Goal: Information Seeking & Learning: Learn about a topic

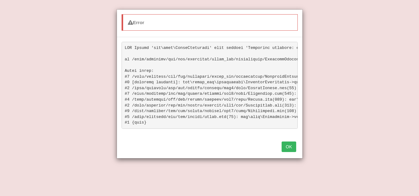
click at [285, 152] on button "OK" at bounding box center [289, 147] width 14 height 11
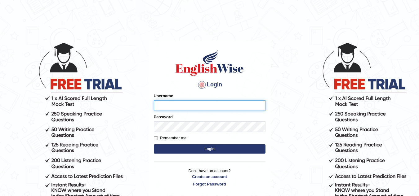
type input "ishamidha46"
click at [197, 146] on button "Login" at bounding box center [210, 149] width 112 height 9
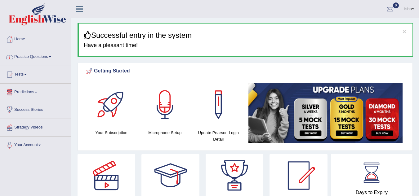
click at [28, 62] on link "Practice Questions" at bounding box center [35, 56] width 71 height 16
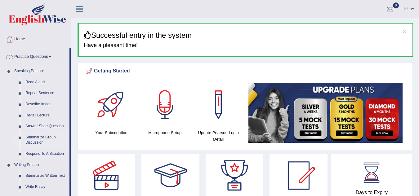
click at [30, 136] on link "Summarize Group Discussion" at bounding box center [46, 140] width 47 height 16
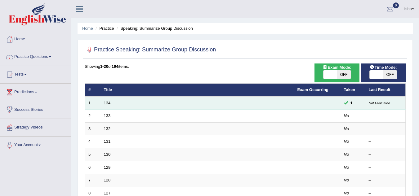
click at [107, 104] on link "134" at bounding box center [107, 103] width 7 height 5
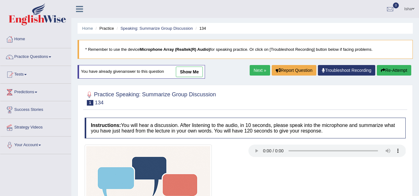
click at [196, 72] on link "show me" at bounding box center [189, 72] width 27 height 11
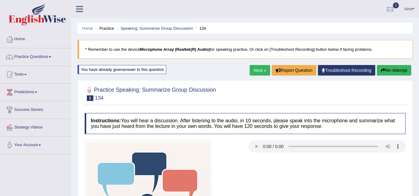
click at [145, 5] on div "Isha Toggle navigation Username: ishamidha46 Access Type: Online Subscription: …" at bounding box center [245, 9] width 348 height 18
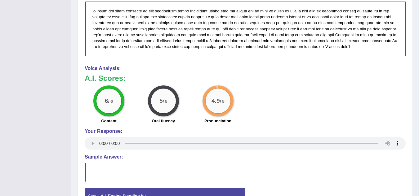
scroll to position [417, 0]
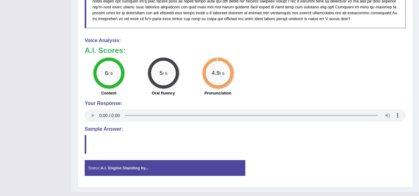
click at [219, 61] on div "4.9 / 5" at bounding box center [218, 73] width 31 height 31
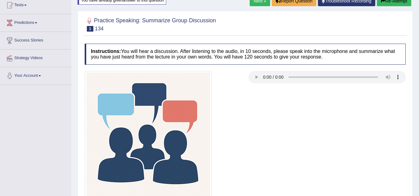
scroll to position [0, 0]
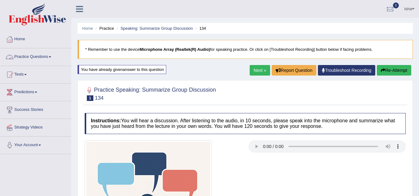
click at [26, 59] on link "Practice Questions" at bounding box center [35, 56] width 71 height 16
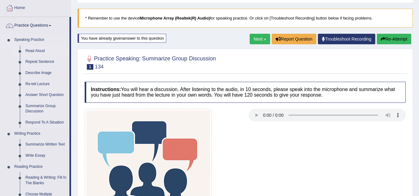
scroll to position [35, 0]
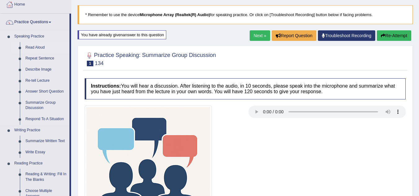
click at [33, 49] on link "Read Aloud" at bounding box center [46, 47] width 47 height 11
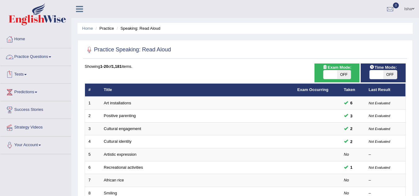
click at [41, 60] on link "Practice Questions" at bounding box center [35, 56] width 71 height 16
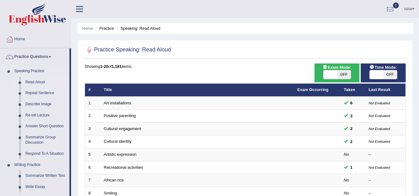
click at [40, 81] on link "Read Aloud" at bounding box center [46, 82] width 47 height 11
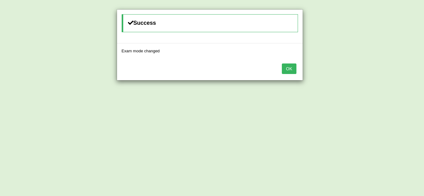
click at [287, 71] on button "OK" at bounding box center [289, 69] width 14 height 11
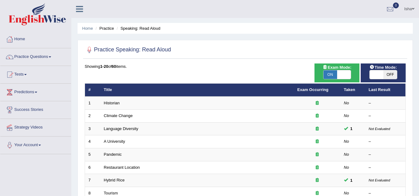
click at [392, 74] on span "OFF" at bounding box center [391, 74] width 14 height 9
checkbox input "true"
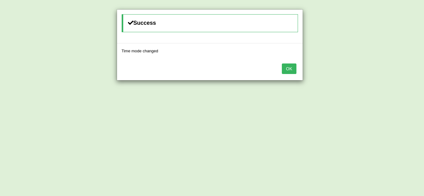
click at [288, 69] on button "OK" at bounding box center [289, 69] width 14 height 11
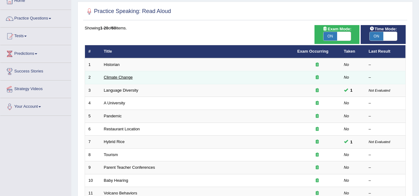
scroll to position [62, 0]
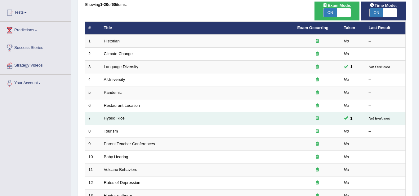
click at [117, 122] on td "Hybrid Rice" at bounding box center [198, 118] width 194 height 13
click at [119, 118] on link "Hybrid Rice" at bounding box center [114, 118] width 21 height 5
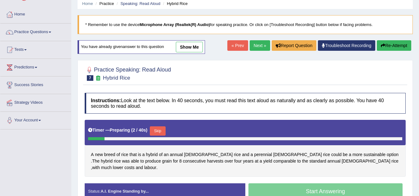
scroll to position [62, 0]
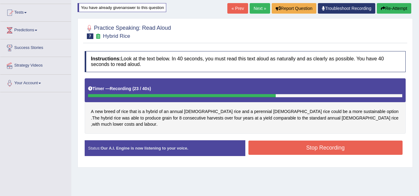
click at [294, 144] on button "Stop Recording" at bounding box center [326, 148] width 155 height 14
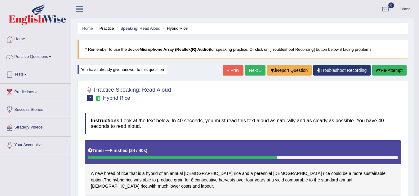
click at [255, 68] on link "Next »" at bounding box center [255, 70] width 20 height 11
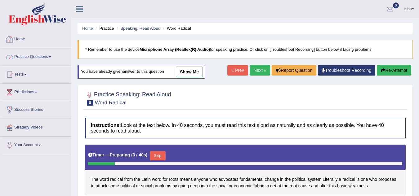
click at [35, 64] on li "Practice Questions Speaking Practice Read Aloud Repeat Sentence Describe Image …" at bounding box center [35, 57] width 71 height 18
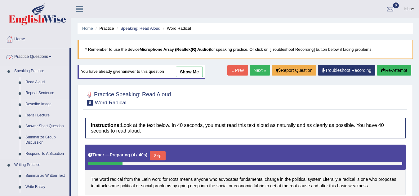
click at [33, 105] on link "Describe Image" at bounding box center [46, 104] width 47 height 11
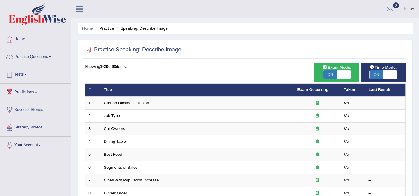
click at [341, 78] on span at bounding box center [344, 74] width 14 height 9
checkbox input "false"
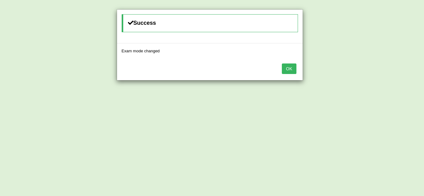
click at [287, 69] on button "OK" at bounding box center [289, 69] width 14 height 11
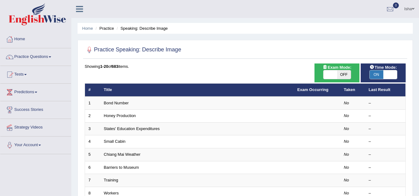
click at [386, 78] on span at bounding box center [391, 74] width 14 height 9
checkbox input "false"
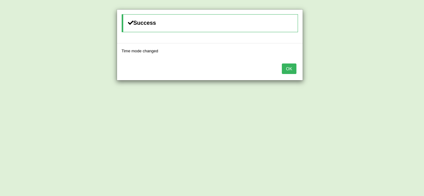
click at [288, 72] on button "OK" at bounding box center [289, 69] width 14 height 11
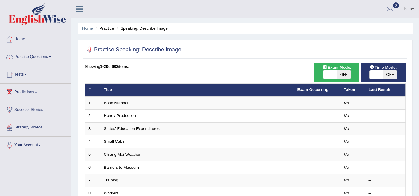
click at [324, 78] on span at bounding box center [331, 74] width 14 height 9
checkbox input "true"
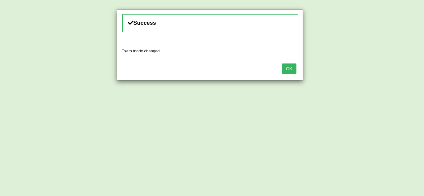
click at [282, 67] on button "OK" at bounding box center [289, 69] width 14 height 11
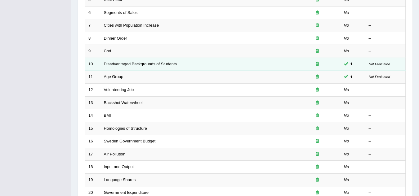
scroll to position [155, 0]
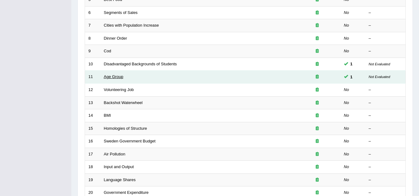
click at [115, 77] on link "Age Group" at bounding box center [114, 76] width 20 height 5
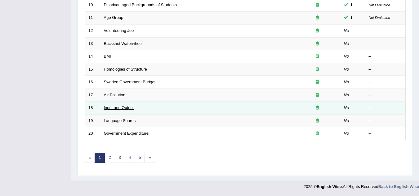
click at [113, 106] on link "Input and Output" at bounding box center [119, 108] width 30 height 5
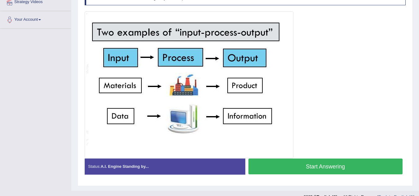
scroll to position [136, 0]
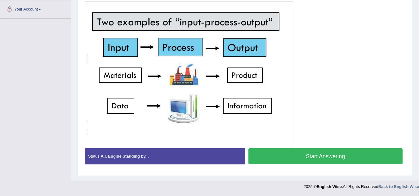
click at [260, 90] on img at bounding box center [189, 75] width 206 height 144
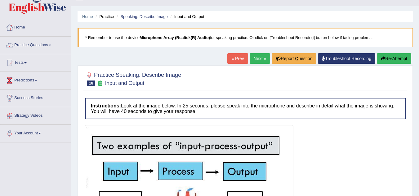
click at [252, 62] on link "Next »" at bounding box center [260, 58] width 20 height 11
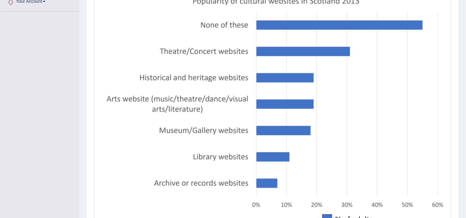
scroll to position [144, 0]
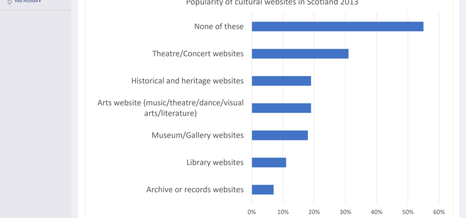
drag, startPoint x: 369, startPoint y: 1, endPoint x: 231, endPoint y: 118, distance: 181.2
click at [231, 118] on img at bounding box center [268, 117] width 365 height 246
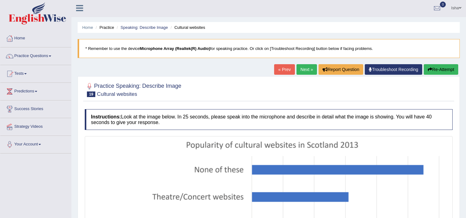
scroll to position [0, 0]
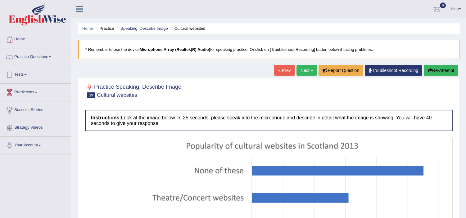
click at [308, 68] on link "Next »" at bounding box center [306, 70] width 20 height 11
